Goal: Find contact information: Find contact information

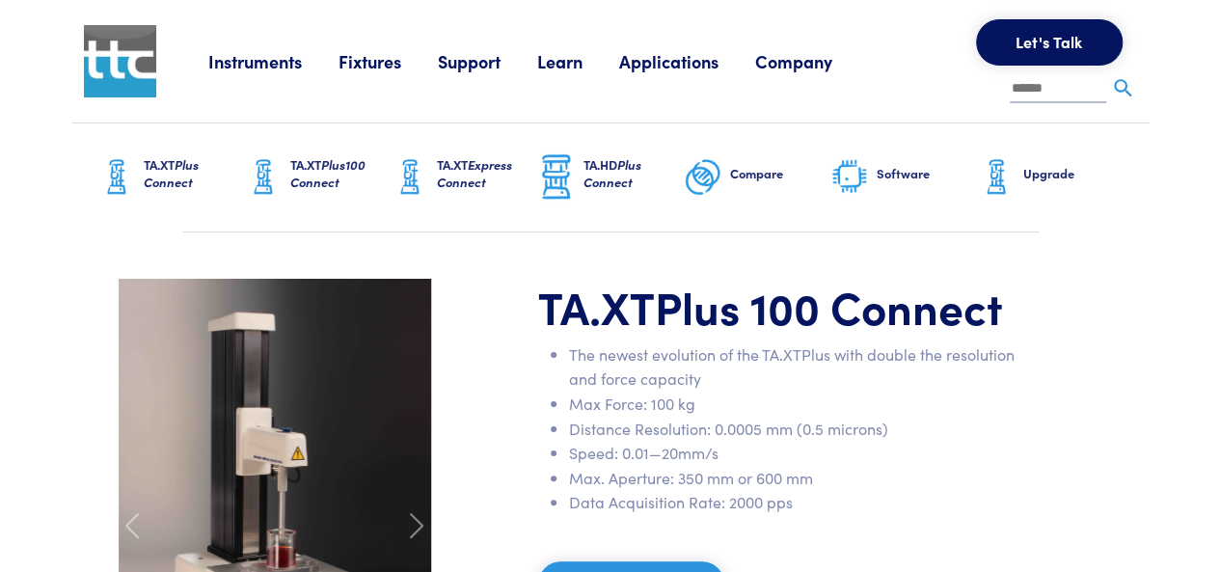
scroll to position [96, 0]
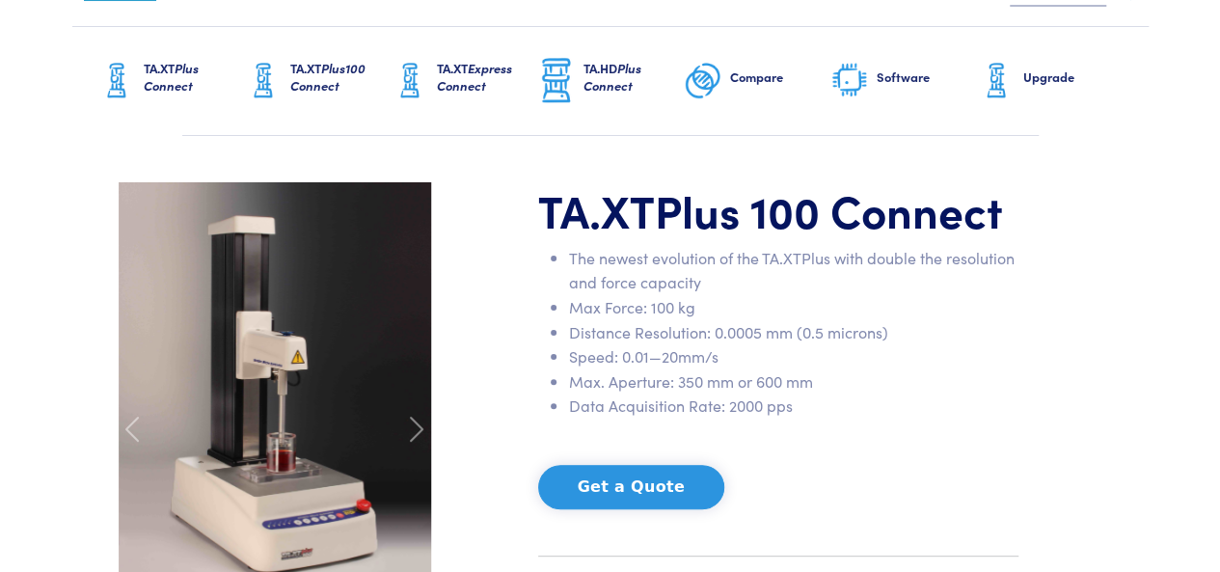
click at [542, 211] on h1 "TA.XT Plus 100 Connect" at bounding box center [778, 210] width 480 height 56
click at [749, 338] on li "Distance Resolution: 0.0005 mm (0.5 microns)" at bounding box center [793, 332] width 449 height 25
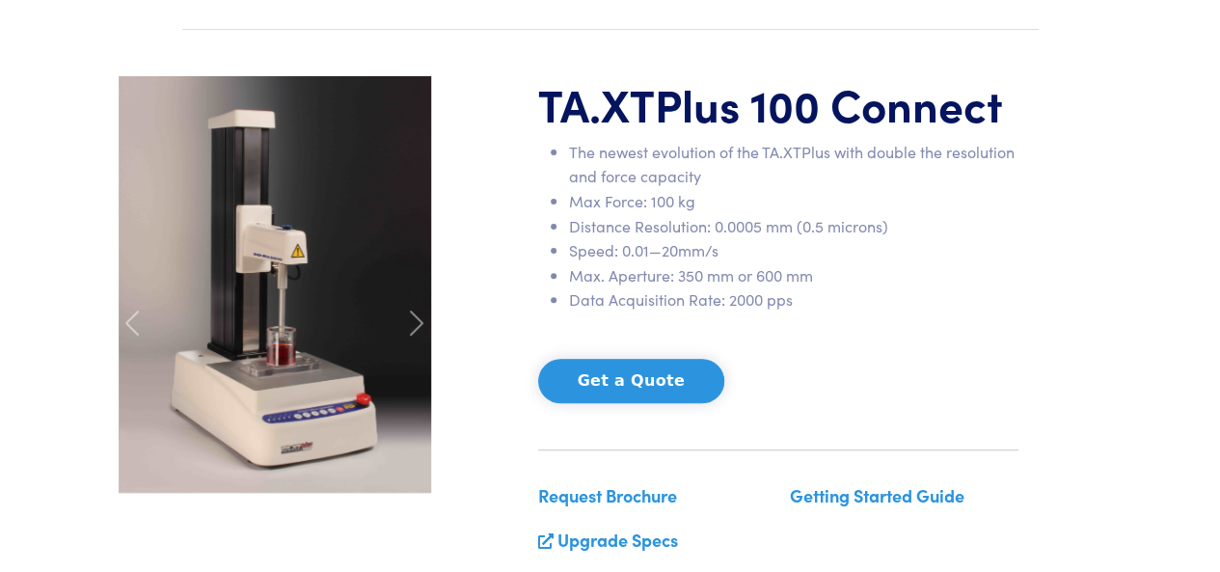
scroll to position [193, 0]
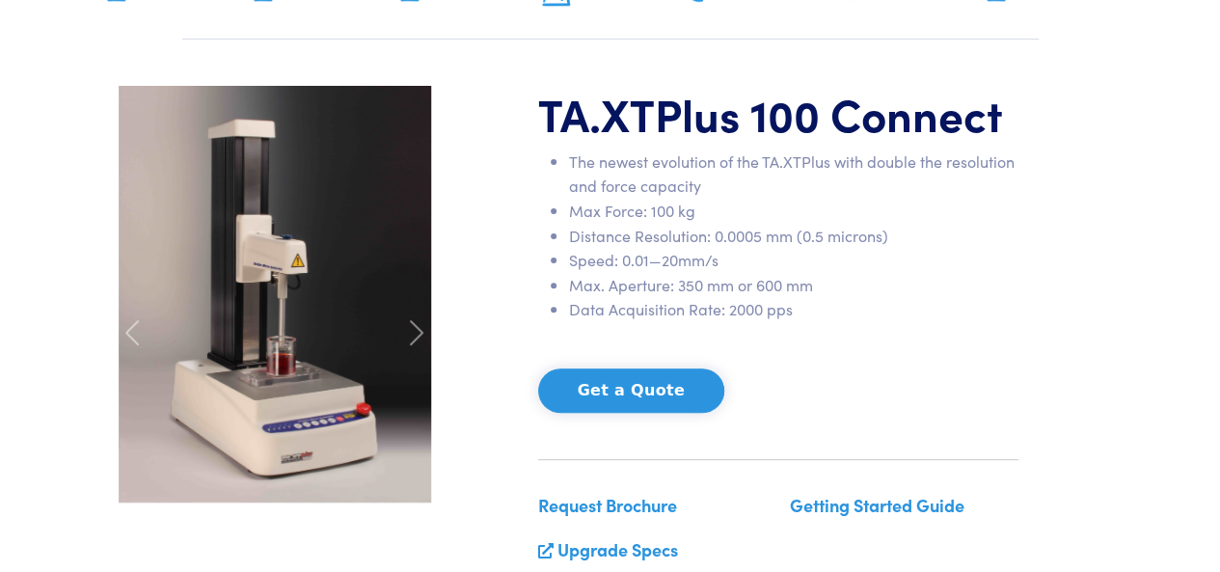
click at [289, 470] on img at bounding box center [275, 294] width 312 height 417
click at [297, 447] on img at bounding box center [275, 294] width 312 height 417
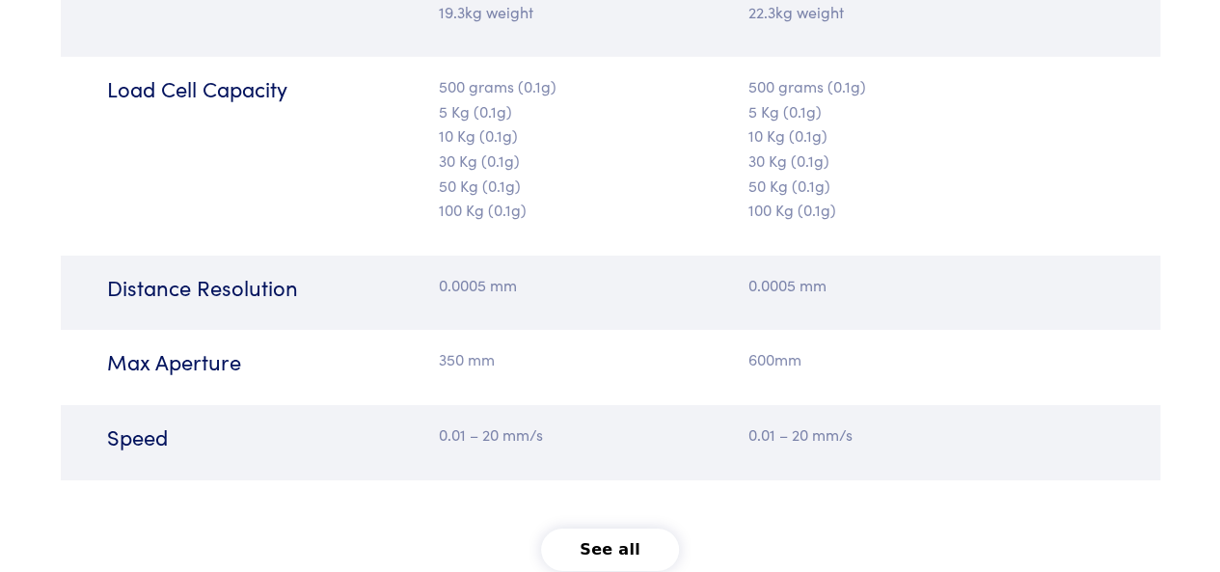
scroll to position [3279, 0]
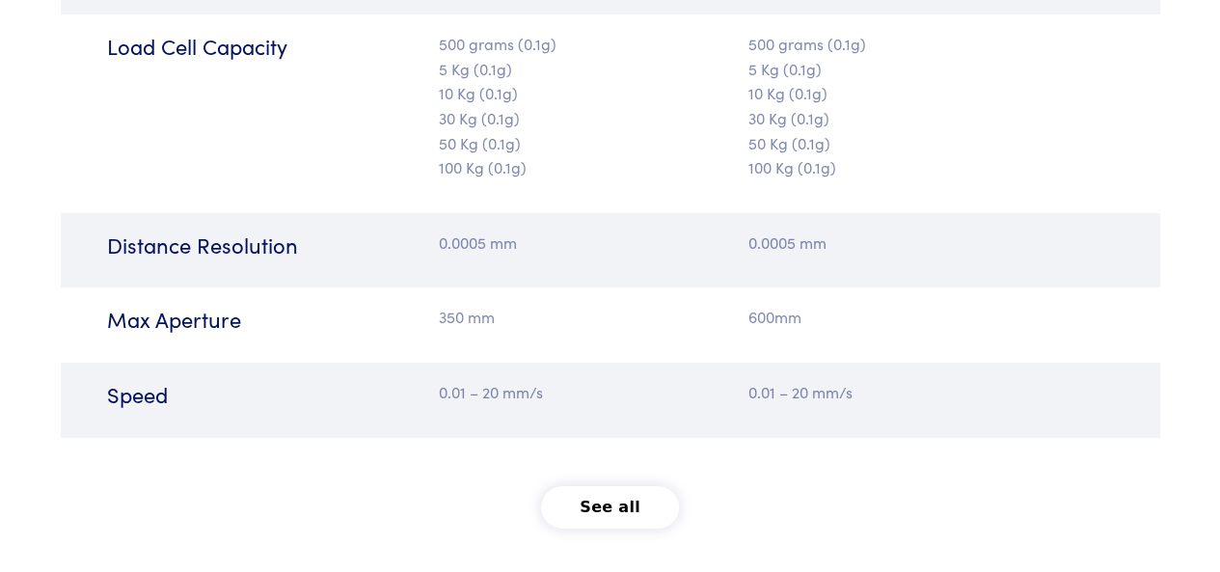
click at [480, 230] on p "0.0005 mm" at bounding box center [519, 242] width 160 height 25
drag, startPoint x: 448, startPoint y: 310, endPoint x: 463, endPoint y: 306, distance: 15.0
click at [463, 306] on div "350 mm" at bounding box center [518, 325] width 183 height 41
click at [494, 305] on p "350 mm" at bounding box center [519, 317] width 160 height 25
click at [411, 380] on h6 "Speed" at bounding box center [261, 395] width 309 height 30
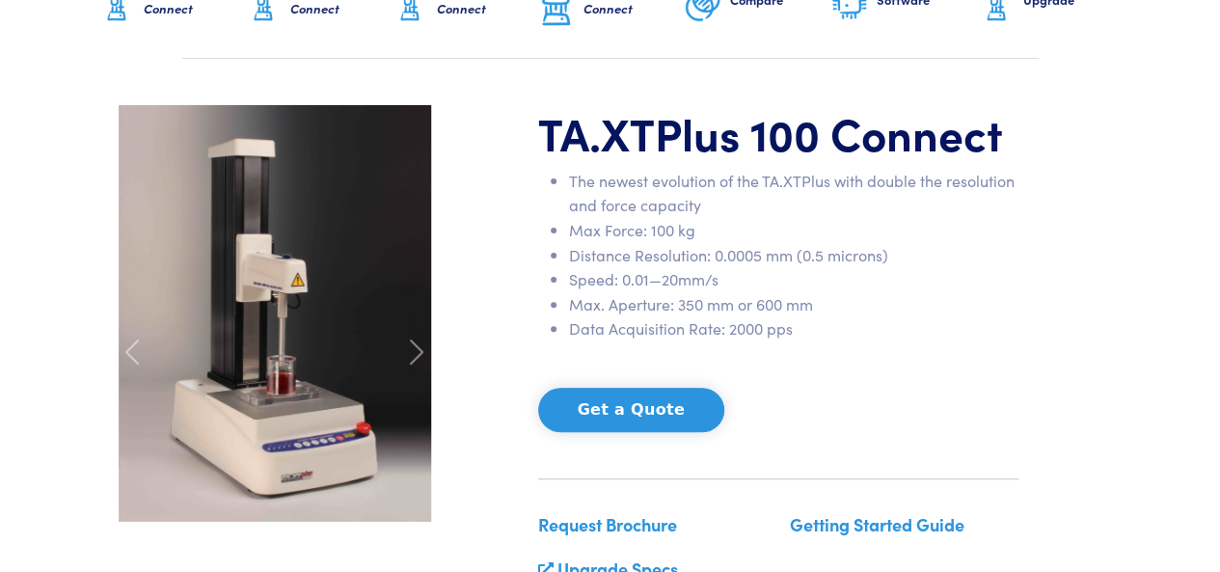
scroll to position [0, 0]
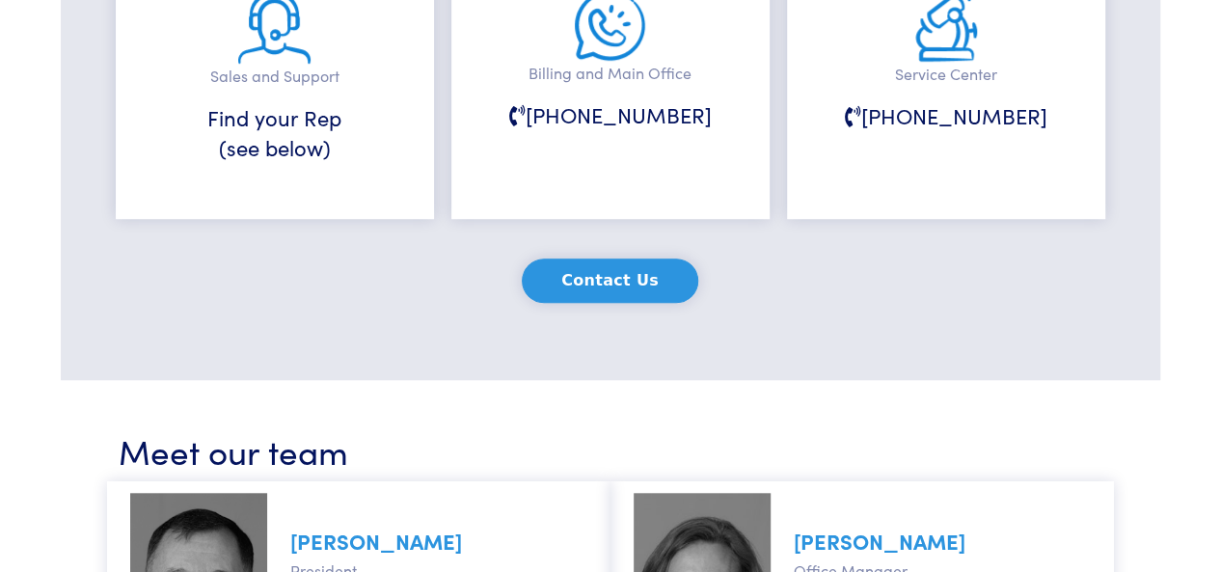
scroll to position [482, 0]
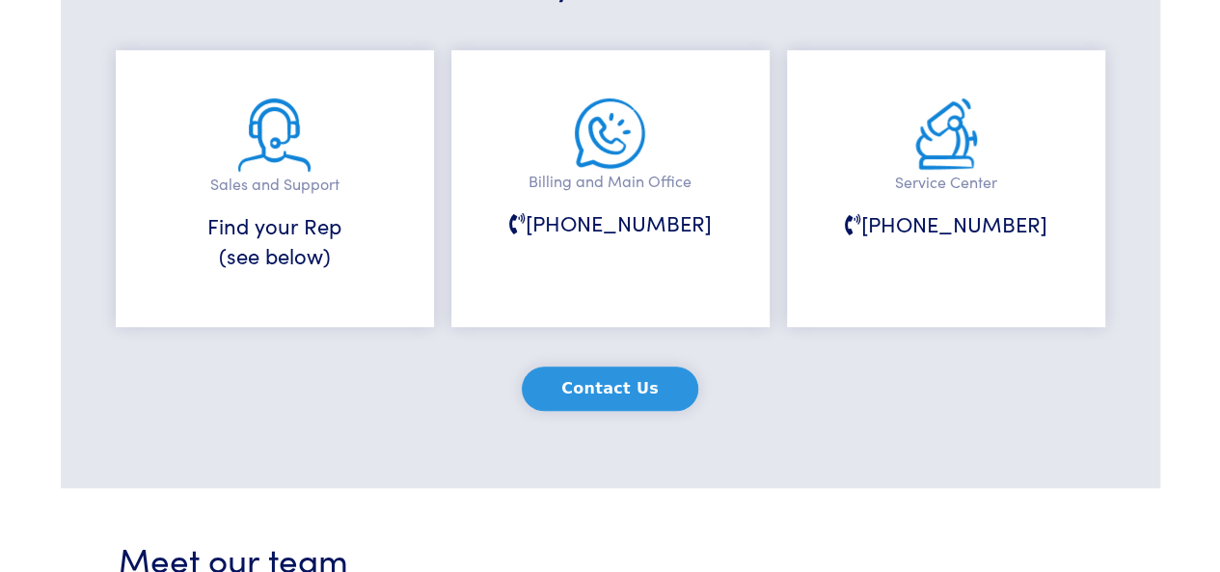
click at [284, 219] on h6 "Find your Rep (see below)" at bounding box center [275, 241] width 222 height 60
click at [577, 219] on h6 "[PHONE_NUMBER]" at bounding box center [611, 223] width 222 height 30
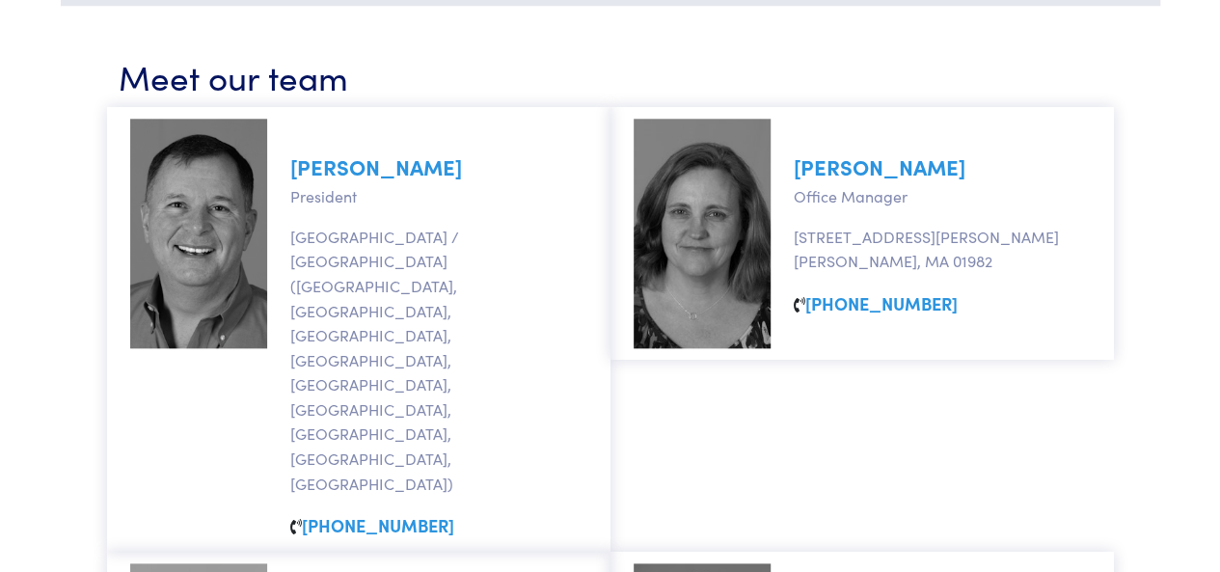
scroll to position [1695, 0]
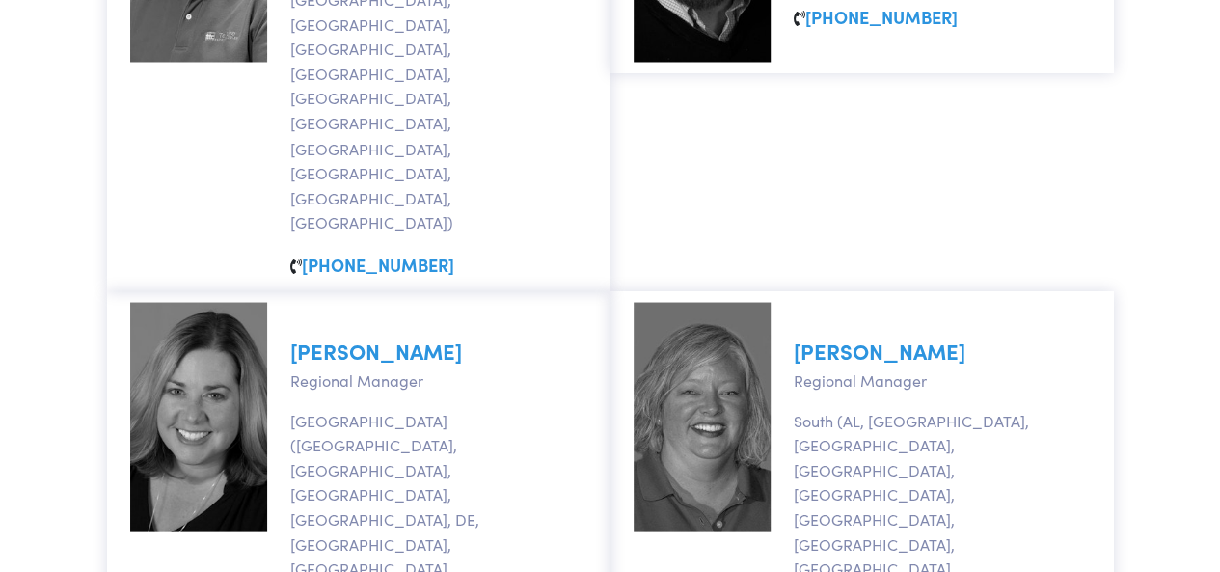
copy link "[PHONE_NUMBER]"
drag, startPoint x: 444, startPoint y: 333, endPoint x: 309, endPoint y: 331, distance: 135.0
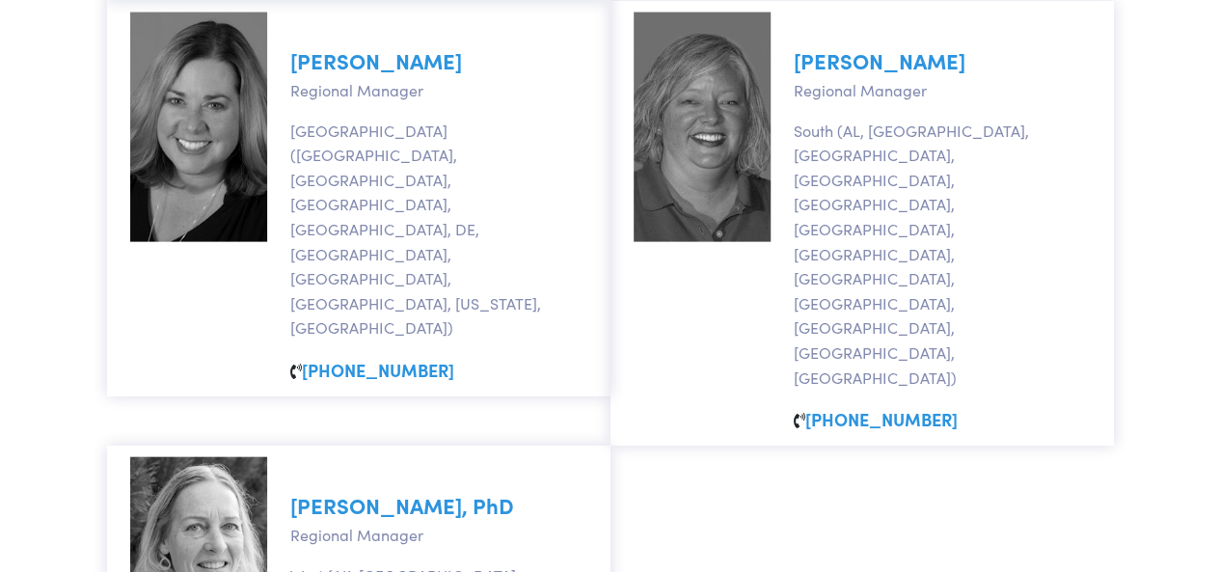
scroll to position [1888, 0]
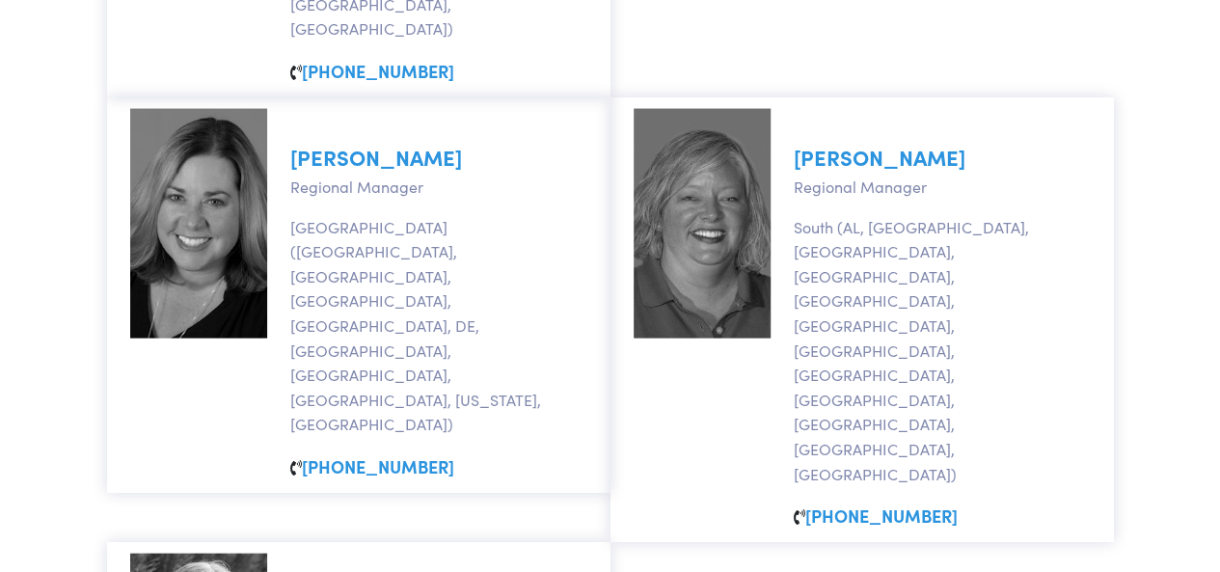
copy link "[PHONE_NUMBER]"
drag, startPoint x: 417, startPoint y: 136, endPoint x: 307, endPoint y: 142, distance: 110.1
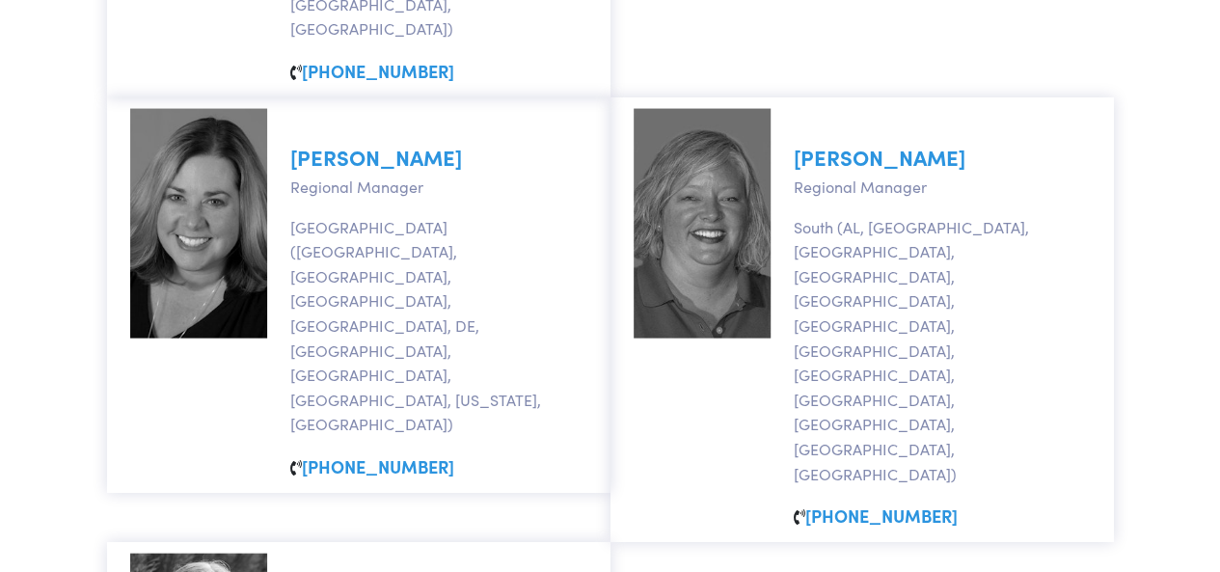
drag, startPoint x: 422, startPoint y: 136, endPoint x: 307, endPoint y: 139, distance: 115.8
copy link "[PHONE_NUMBER]"
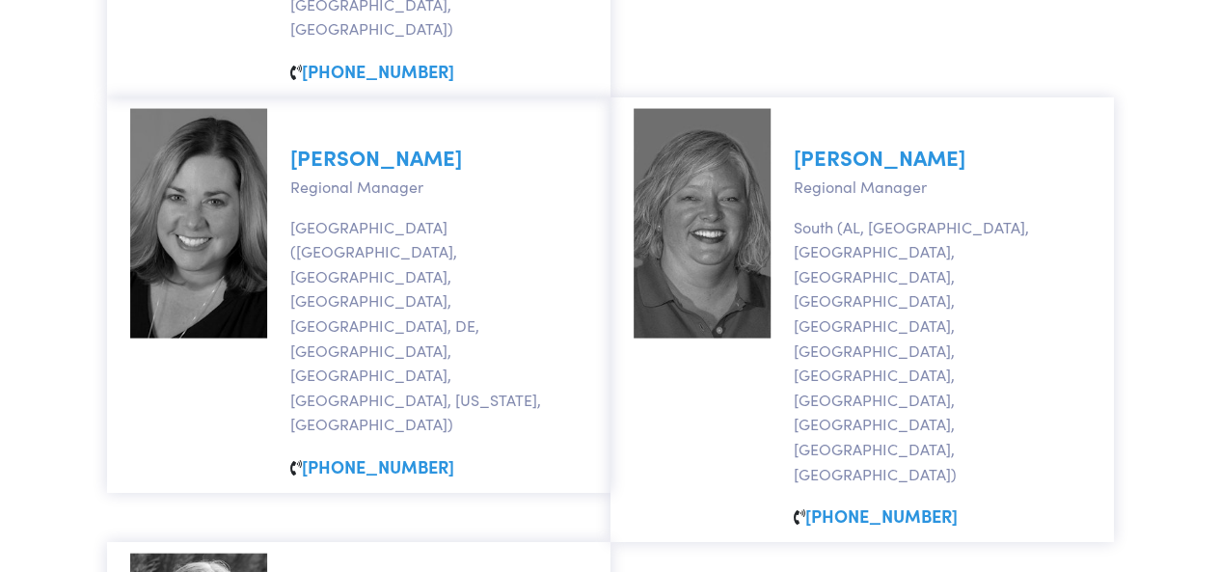
drag, startPoint x: 425, startPoint y: 139, endPoint x: 308, endPoint y: 141, distance: 117.7
copy link "[PHONE_NUMBER]"
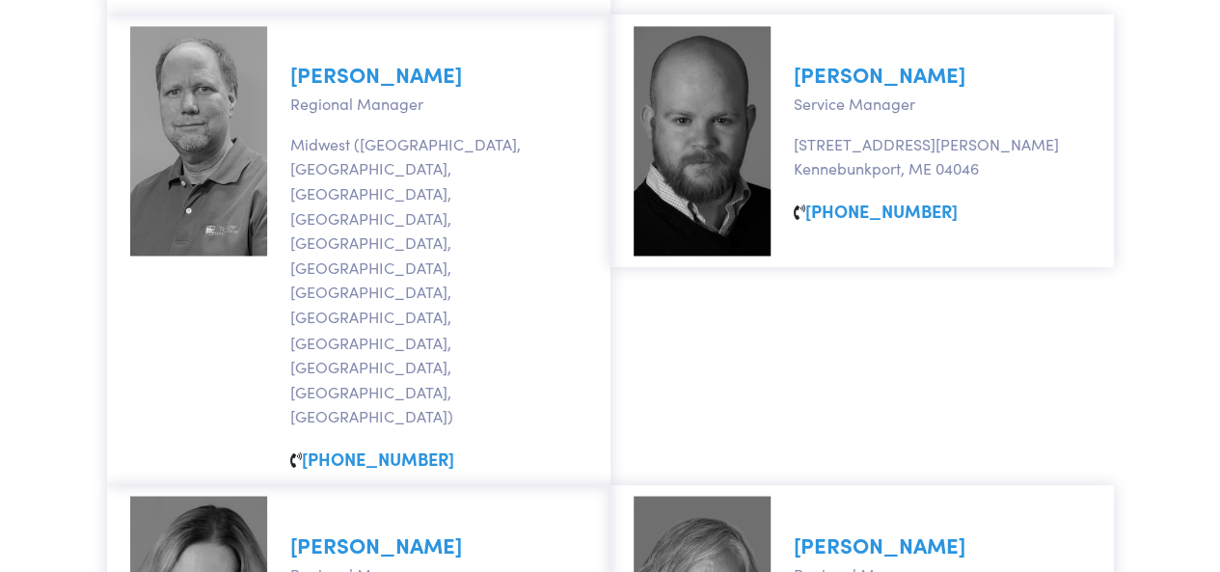
scroll to position [1598, 0]
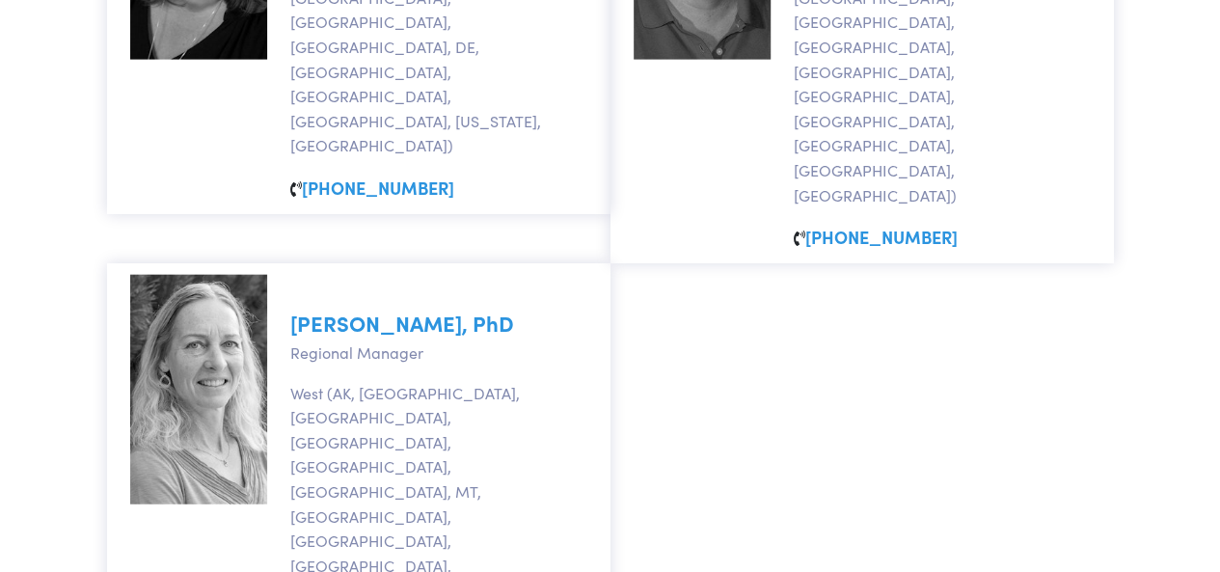
scroll to position [2273, 0]
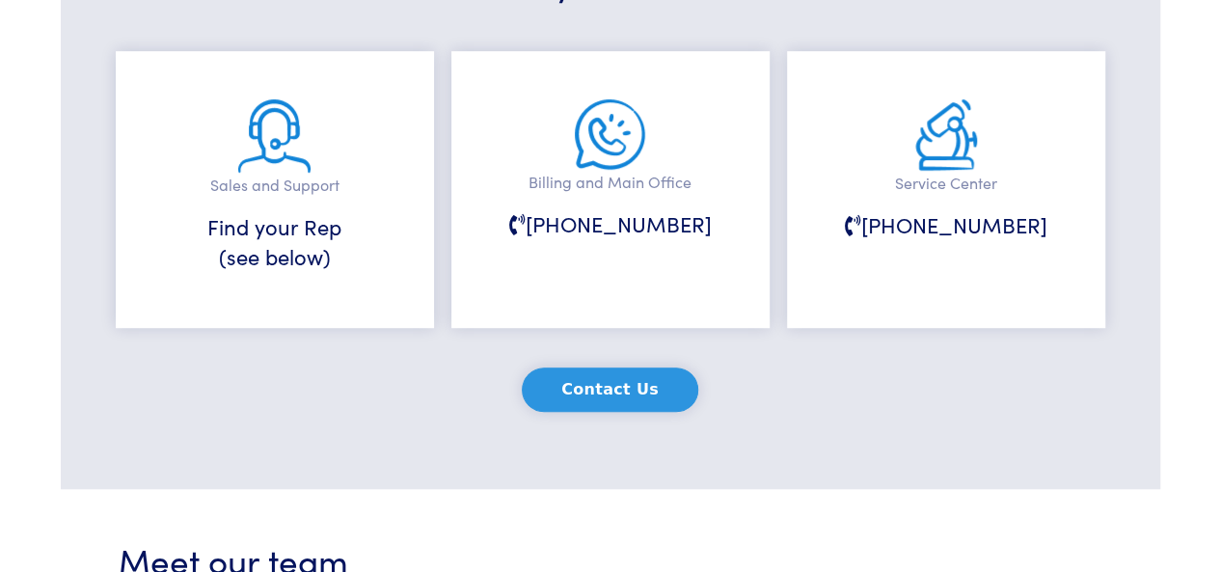
scroll to position [482, 0]
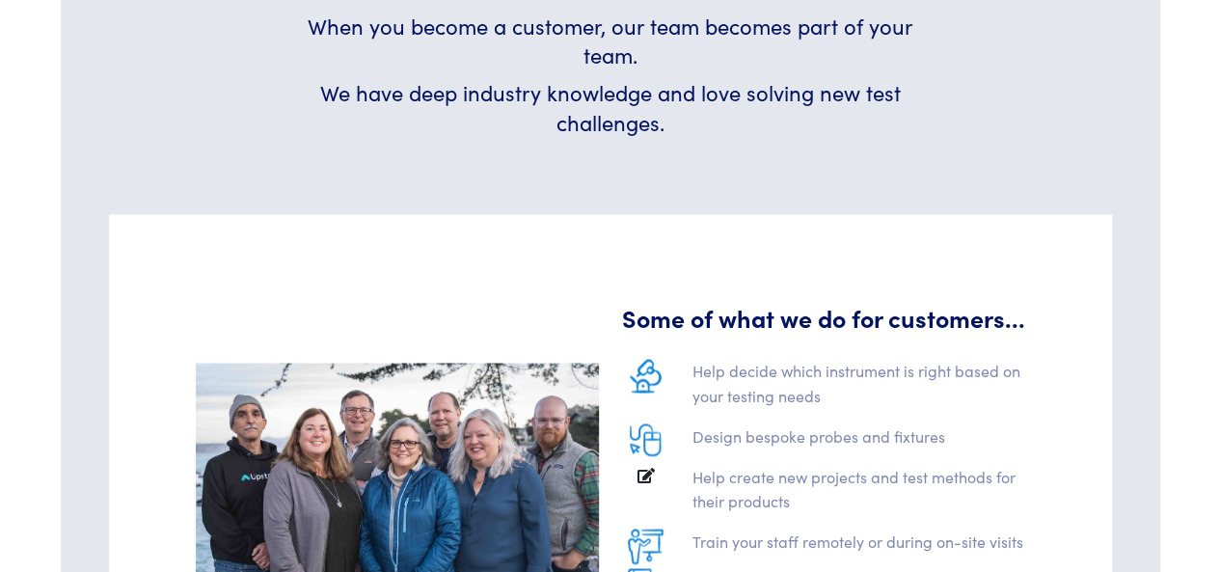
scroll to position [1543, 0]
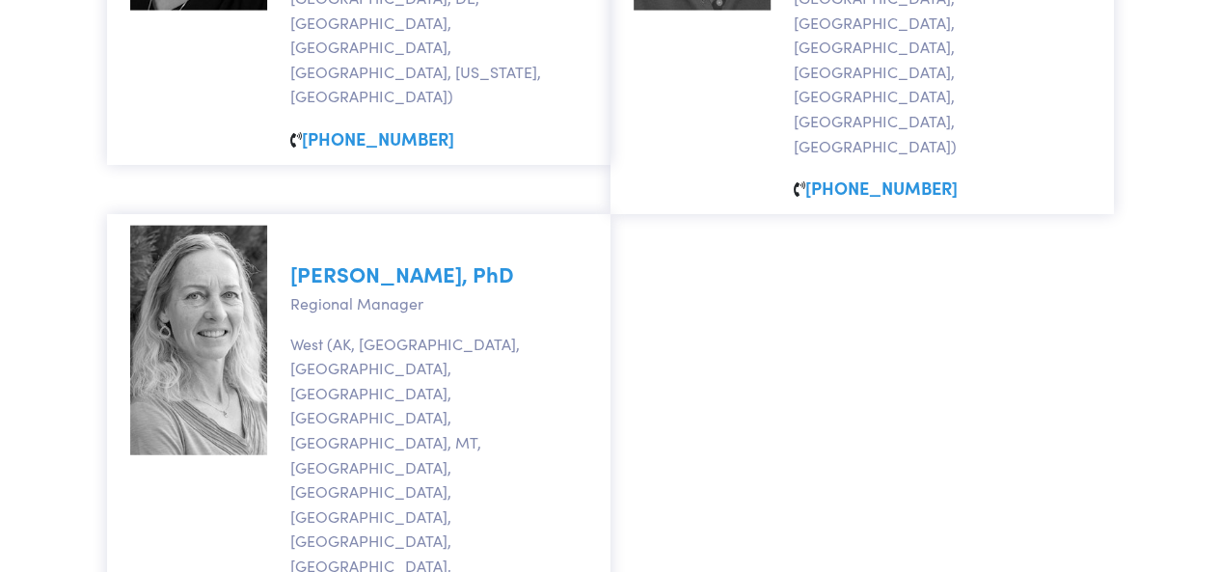
scroll to position [2273, 0]
